Goal: Transaction & Acquisition: Purchase product/service

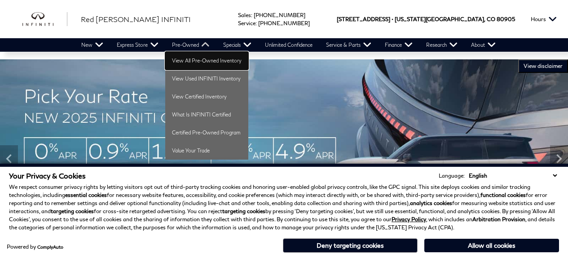
click at [192, 58] on link "View All Pre-Owned Inventory" at bounding box center [206, 61] width 83 height 18
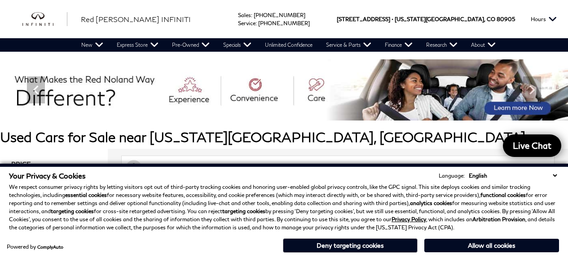
click at [392, 139] on h1 "Used Cars for Sale near Colorado Springs, CO" at bounding box center [284, 136] width 568 height 15
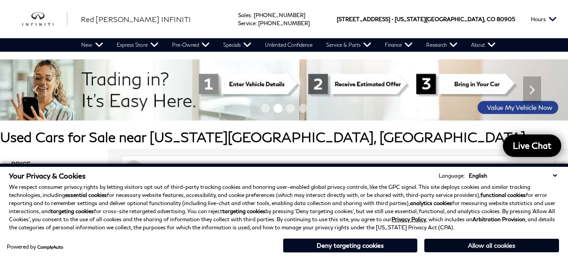
click at [490, 243] on button "Allow all cookies" at bounding box center [491, 244] width 135 height 13
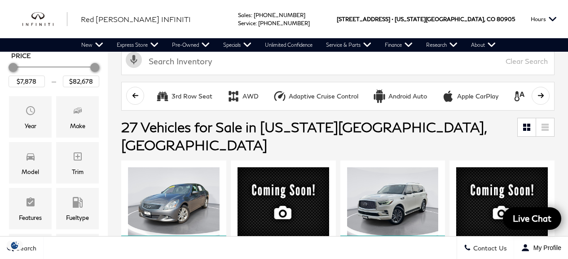
scroll to position [31, 0]
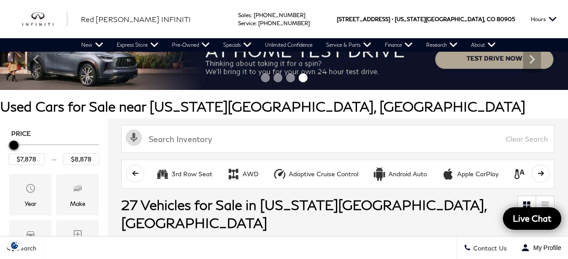
type input "$9,878"
drag, startPoint x: 95, startPoint y: 145, endPoint x: 15, endPoint y: 147, distance: 79.9
click at [15, 147] on div "Maximum Price" at bounding box center [15, 144] width 9 height 9
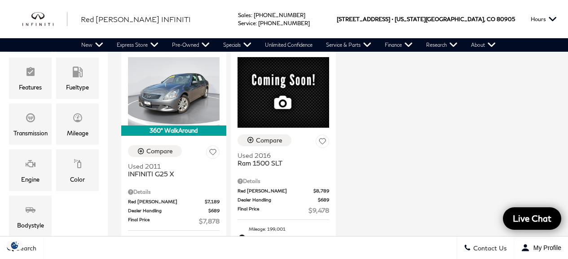
scroll to position [178, 0]
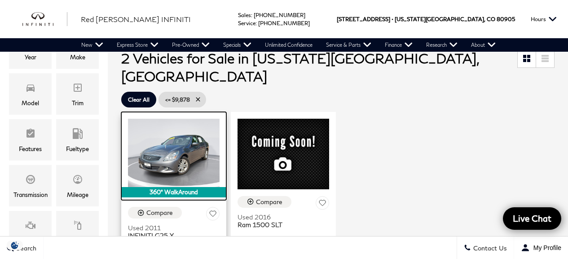
click at [167, 120] on img at bounding box center [174, 152] width 92 height 69
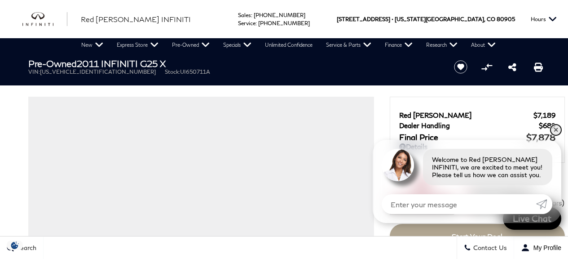
click at [557, 128] on link "✕" at bounding box center [555, 129] width 11 height 11
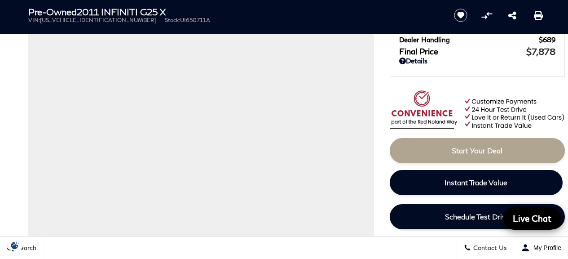
scroll to position [113, 0]
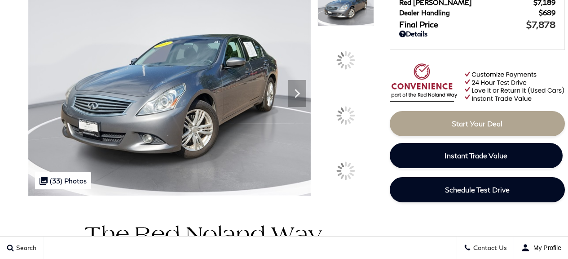
scroll to position [113, 0]
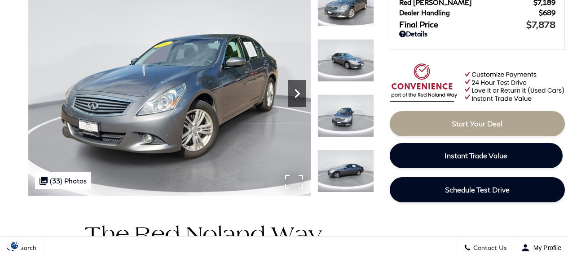
click at [294, 91] on icon "Next" at bounding box center [297, 93] width 18 height 18
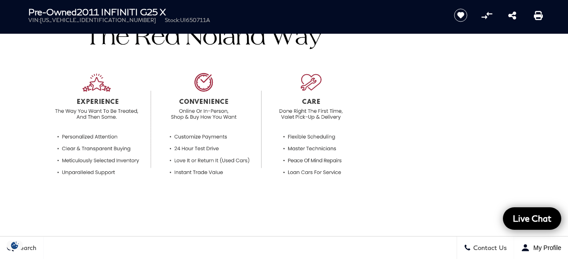
scroll to position [97, 0]
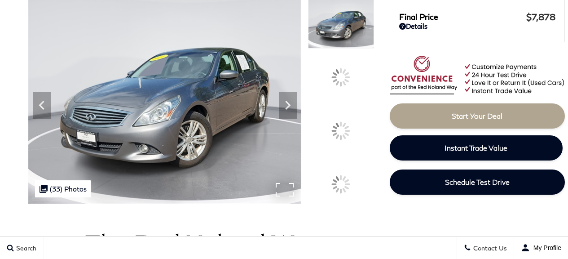
scroll to position [97, 0]
click at [158, 103] on img at bounding box center [164, 101] width 273 height 205
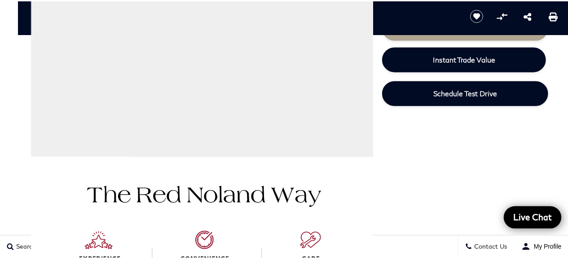
scroll to position [0, 0]
